Goal: Task Accomplishment & Management: Manage account settings

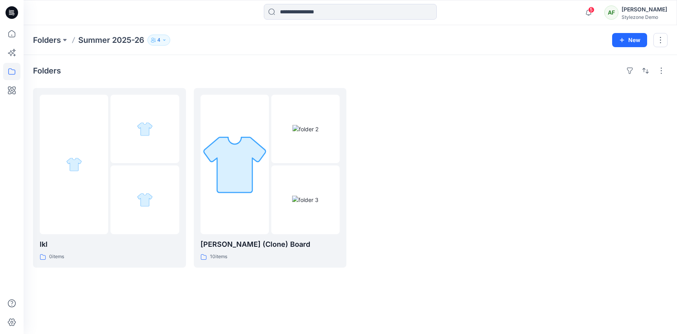
click at [153, 38] on icon "button" at bounding box center [152, 39] width 2 height 2
click at [13, 74] on icon at bounding box center [11, 71] width 7 height 6
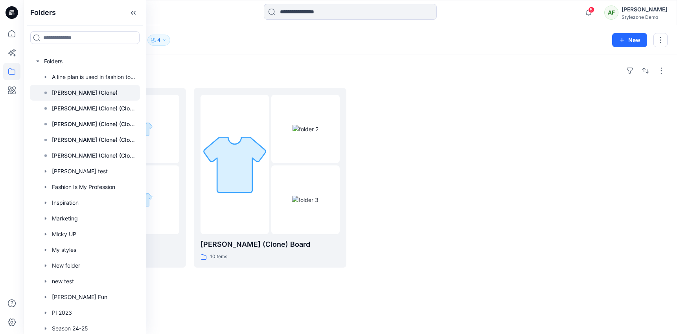
click at [89, 87] on div at bounding box center [85, 93] width 110 height 16
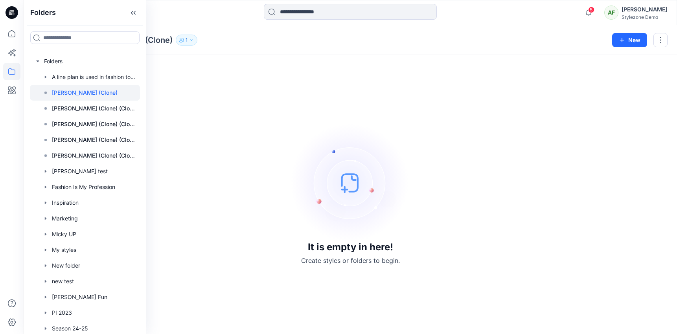
click at [215, 77] on div "It is empty in here! Create styles or folders to begin." at bounding box center [350, 194] width 634 height 260
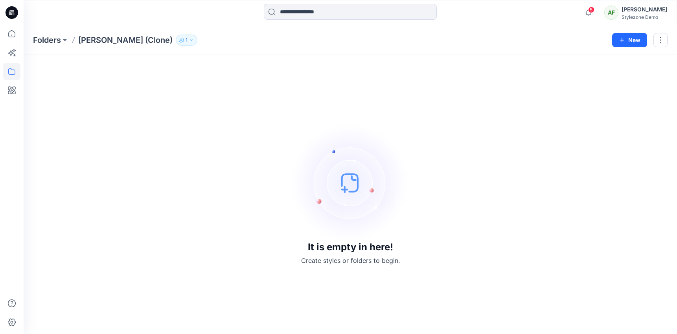
click at [189, 39] on icon "button" at bounding box center [191, 40] width 5 height 5
click at [187, 40] on div "Folders [PERSON_NAME] (Clone) 1 Folder Access Members Only [PERSON_NAME] Modera…" at bounding box center [319, 40] width 573 height 11
click at [662, 38] on button "button" at bounding box center [660, 40] width 14 height 14
click at [631, 55] on button "Edit" at bounding box center [623, 59] width 85 height 15
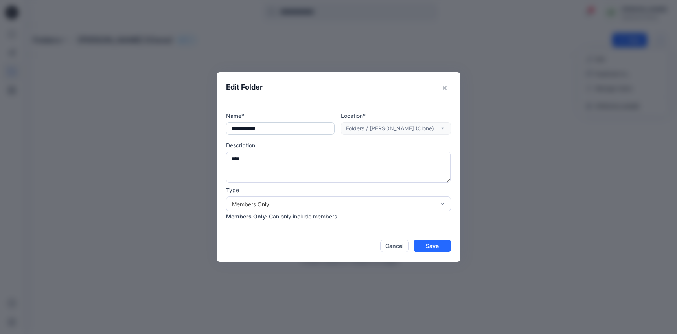
click at [258, 134] on input "**********" at bounding box center [280, 128] width 108 height 13
type input "**********"
click at [437, 244] on button "Save" at bounding box center [431, 246] width 37 height 13
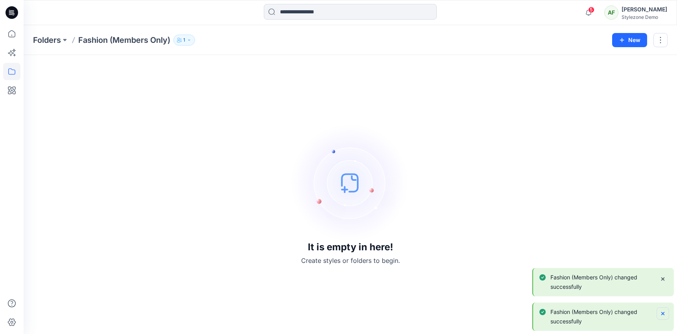
click at [659, 313] on button "Notifications-bottom-right" at bounding box center [662, 313] width 13 height 13
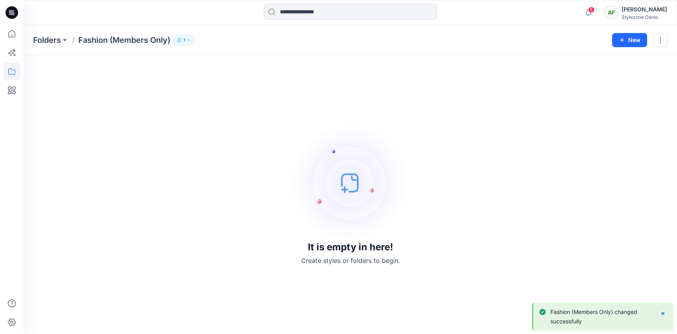
click at [660, 319] on button "Notifications-bottom-right" at bounding box center [662, 313] width 13 height 13
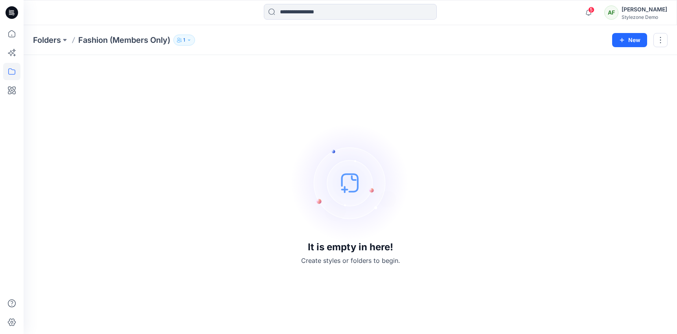
click at [188, 47] on div "Folders Fashion (Members Only) 1 Folder Access Members Only [PERSON_NAME] Moder…" at bounding box center [350, 40] width 653 height 30
click at [188, 45] on button "1" at bounding box center [184, 40] width 22 height 11
click at [276, 66] on button "Manage Users" at bounding box center [280, 62] width 13 height 13
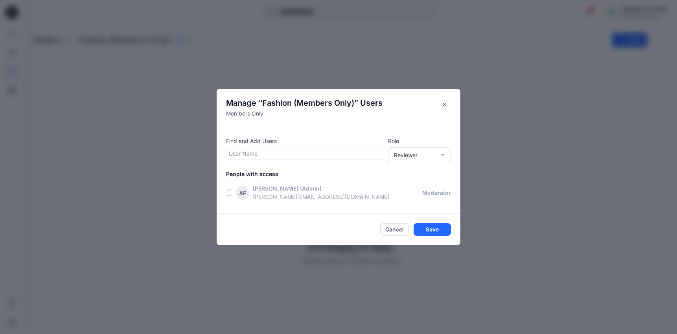
click at [272, 151] on div at bounding box center [305, 154] width 153 height 10
type input "**"
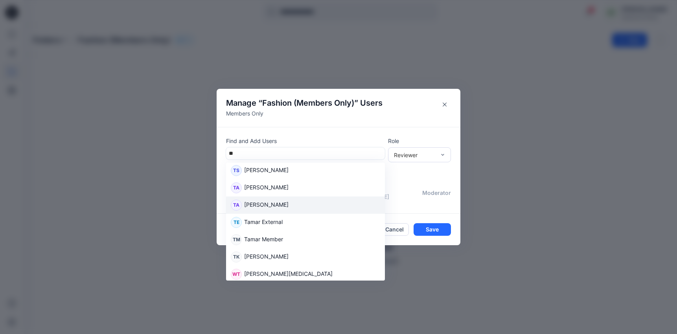
scroll to position [93, 0]
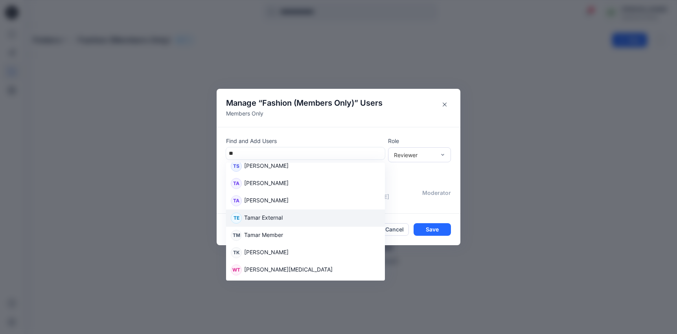
click at [292, 217] on div "TE Tamar External" at bounding box center [305, 218] width 149 height 11
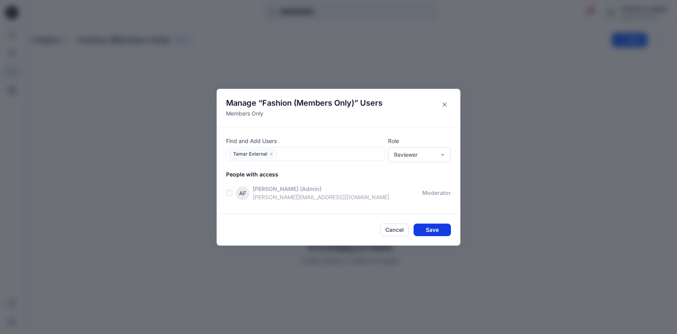
click at [437, 230] on button "Save" at bounding box center [431, 230] width 37 height 13
click at [425, 227] on button "Save" at bounding box center [431, 230] width 37 height 13
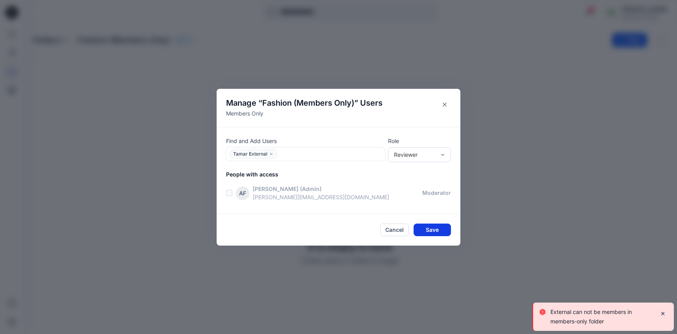
click at [426, 227] on button "Save" at bounding box center [431, 230] width 37 height 13
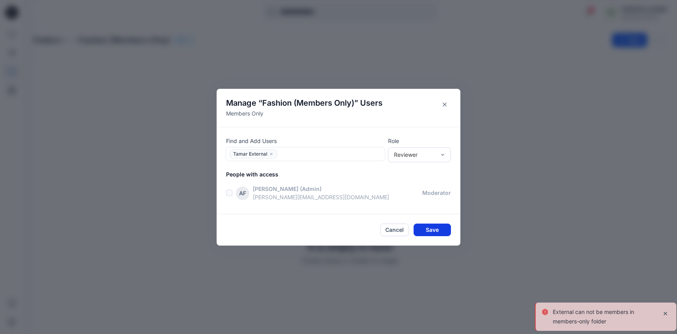
click at [426, 227] on button "Save" at bounding box center [431, 230] width 37 height 13
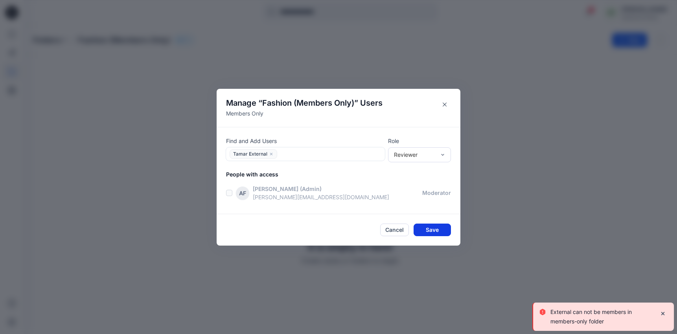
click at [426, 227] on button "Save" at bounding box center [431, 230] width 37 height 13
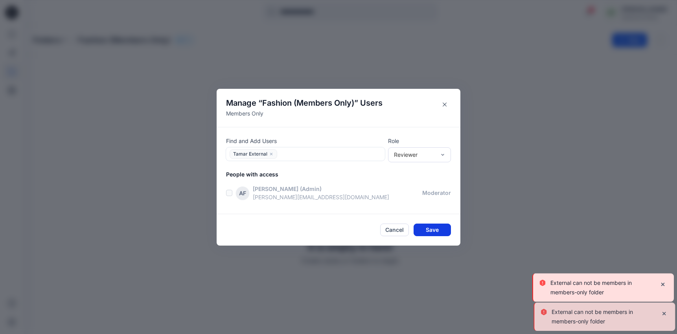
click at [426, 227] on button "Save" at bounding box center [431, 230] width 37 height 13
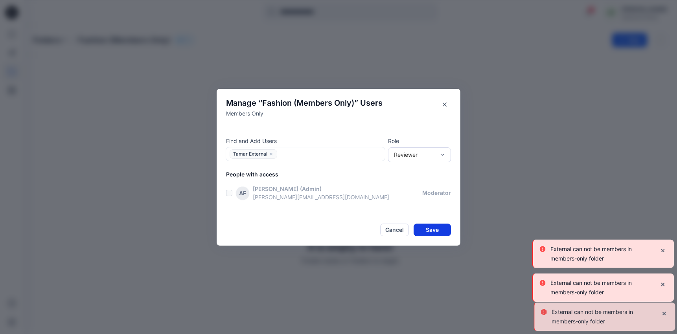
click at [426, 227] on button "Save" at bounding box center [431, 230] width 37 height 13
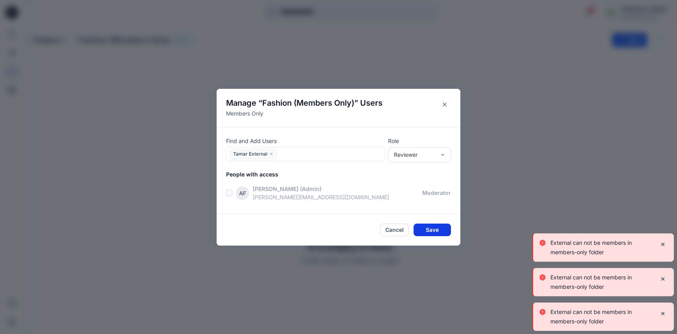
click at [426, 227] on button "Save" at bounding box center [431, 230] width 37 height 13
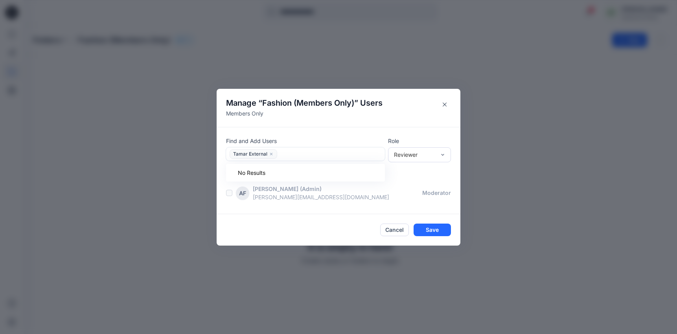
click at [298, 151] on div at bounding box center [330, 154] width 103 height 10
type input "**"
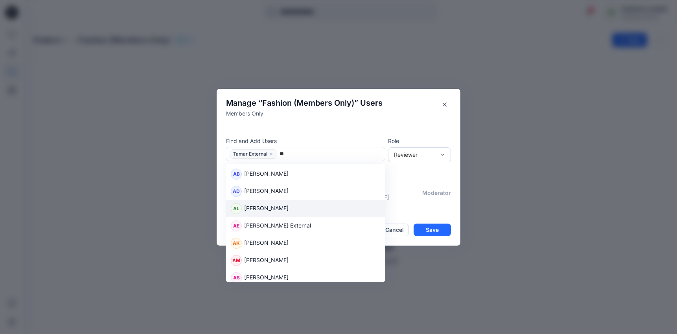
click at [295, 206] on div "AL [PERSON_NAME]" at bounding box center [305, 208] width 149 height 11
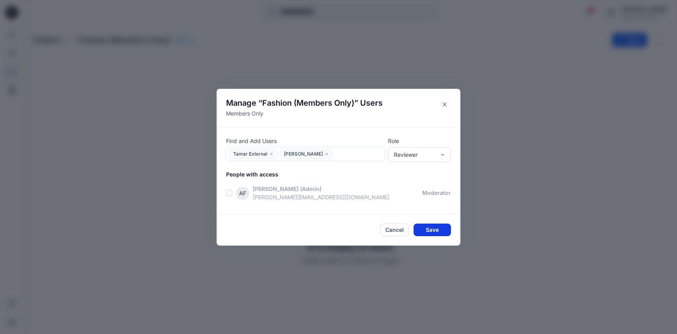
click at [428, 232] on button "Save" at bounding box center [431, 230] width 37 height 13
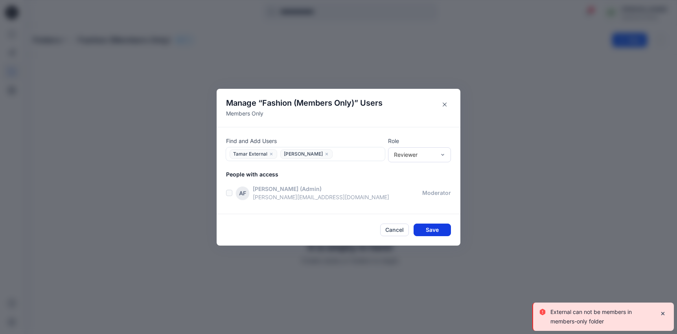
click at [428, 232] on button "Save" at bounding box center [431, 230] width 37 height 13
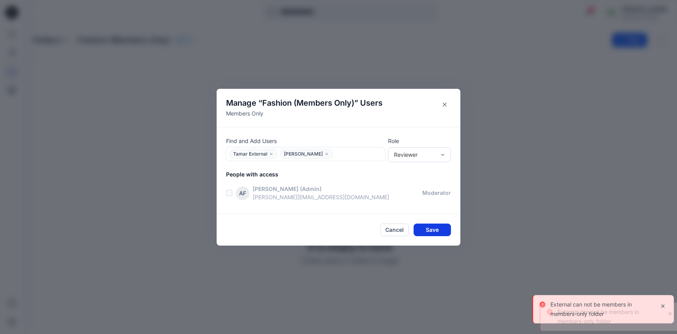
click at [428, 232] on button "Save" at bounding box center [431, 230] width 37 height 13
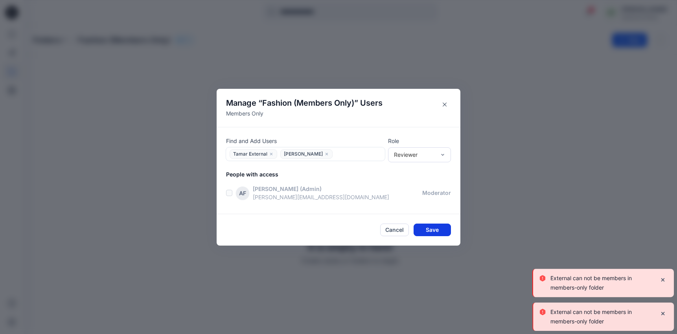
click at [428, 232] on button "Save" at bounding box center [431, 230] width 37 height 13
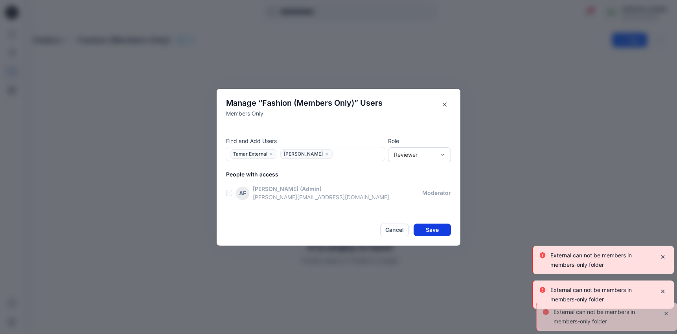
click at [428, 232] on button "Save" at bounding box center [431, 230] width 37 height 13
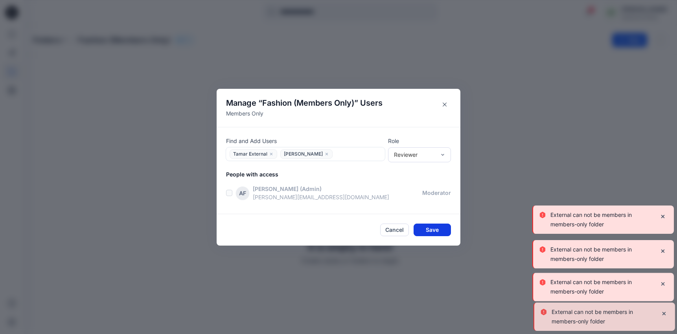
click at [428, 232] on button "Save" at bounding box center [431, 230] width 37 height 13
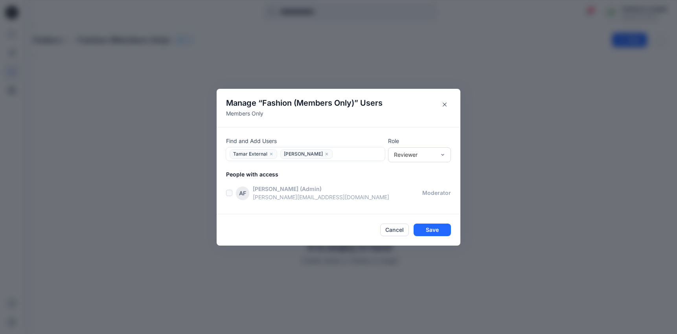
click at [328, 153] on icon "close" at bounding box center [326, 153] width 2 height 2
click at [431, 229] on button "Save" at bounding box center [431, 230] width 37 height 13
click at [391, 230] on button "Cancel" at bounding box center [394, 230] width 29 height 13
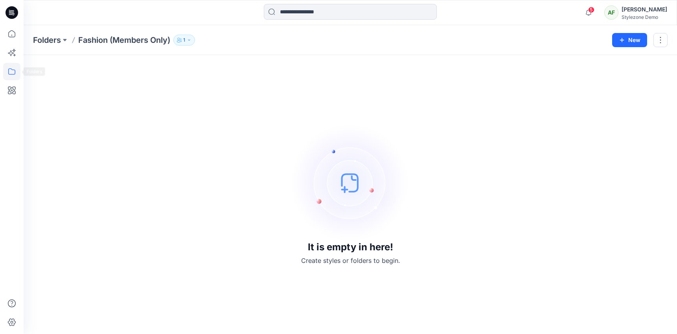
click at [15, 67] on icon at bounding box center [11, 71] width 17 height 17
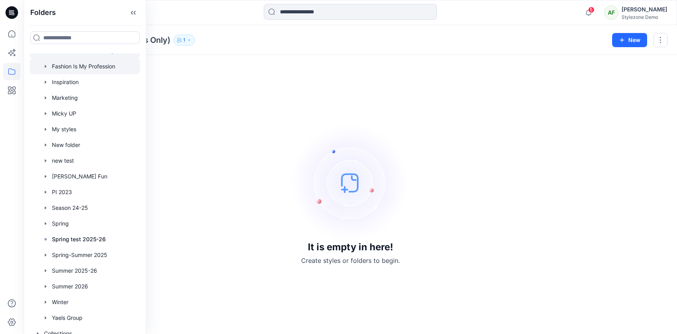
scroll to position [128, 0]
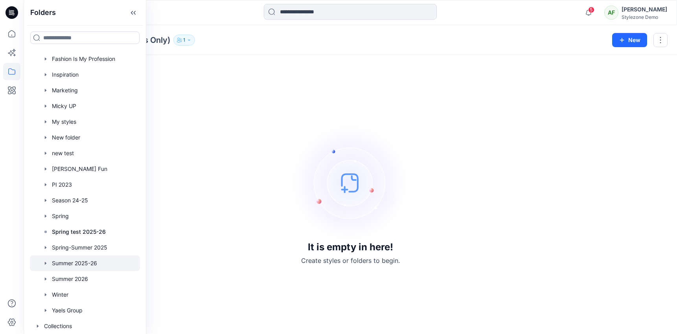
click at [87, 266] on div at bounding box center [85, 263] width 110 height 16
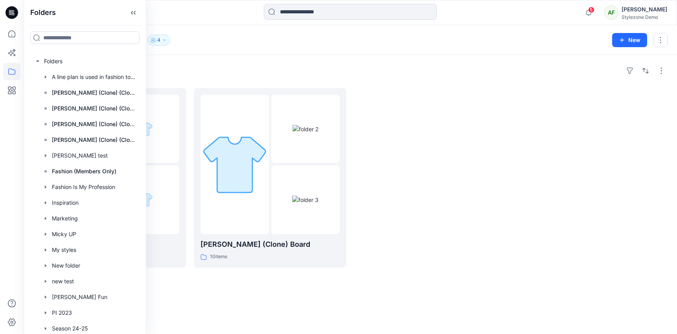
click at [282, 59] on div "Folders lkl 0 items [PERSON_NAME] test (Clone) Board 10 items" at bounding box center [350, 194] width 653 height 279
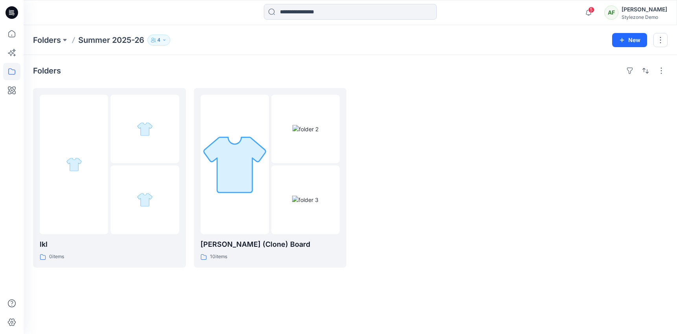
click at [669, 41] on div "Folders Summer 2025-26 4 New" at bounding box center [350, 40] width 653 height 30
click at [663, 40] on button "button" at bounding box center [660, 40] width 14 height 14
click at [614, 61] on button "Edit" at bounding box center [623, 59] width 85 height 15
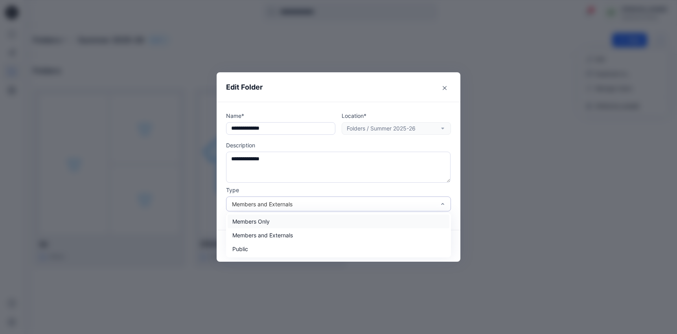
click at [345, 203] on div "Members and Externals" at bounding box center [334, 204] width 204 height 8
click at [309, 219] on div "Members Only" at bounding box center [339, 222] width 222 height 14
